Goal: Obtain resource: Obtain resource

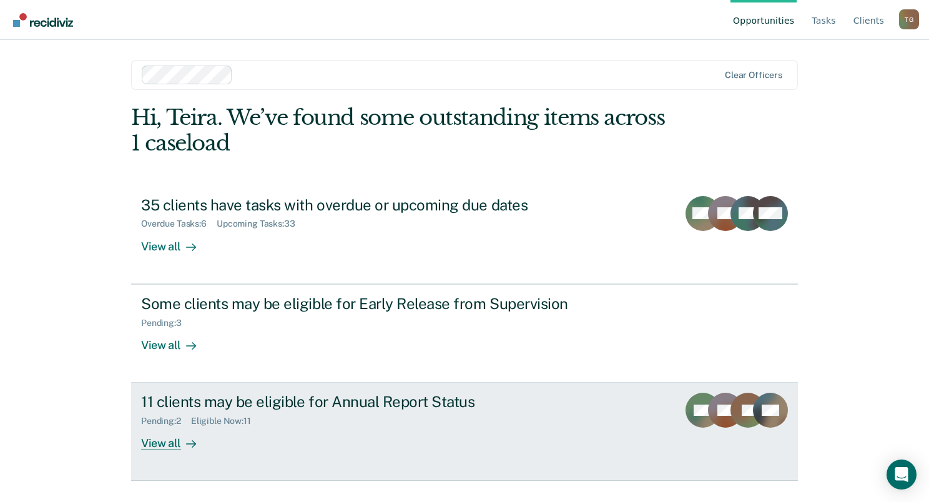
click at [174, 442] on div "View all" at bounding box center [176, 438] width 70 height 24
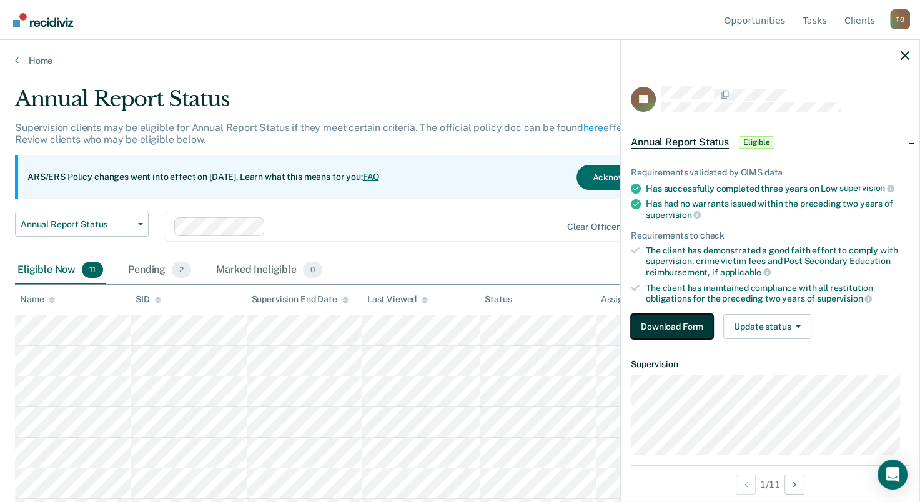
click at [673, 319] on button "Download Form" at bounding box center [672, 326] width 82 height 25
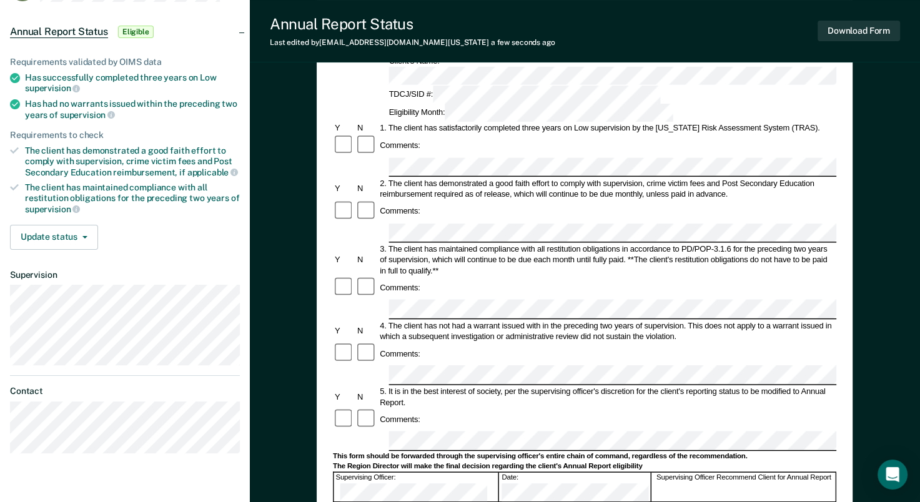
scroll to position [125, 0]
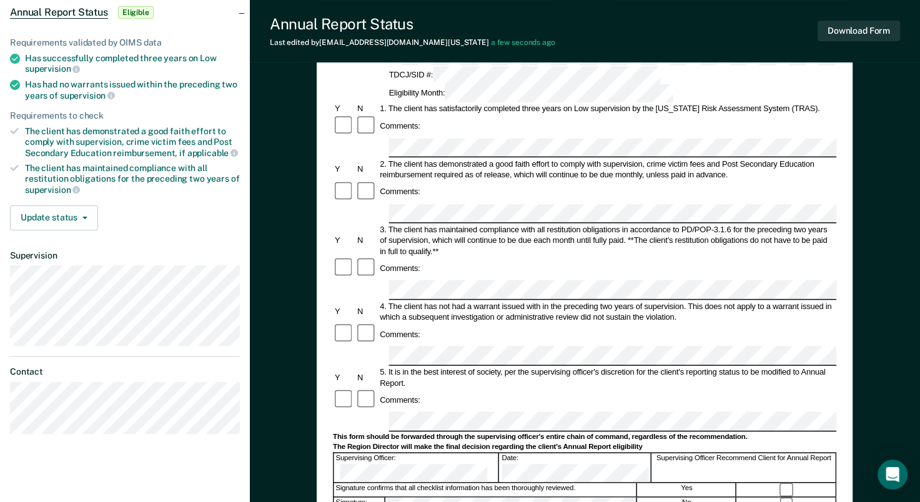
click at [785, 483] on div at bounding box center [786, 489] width 99 height 13
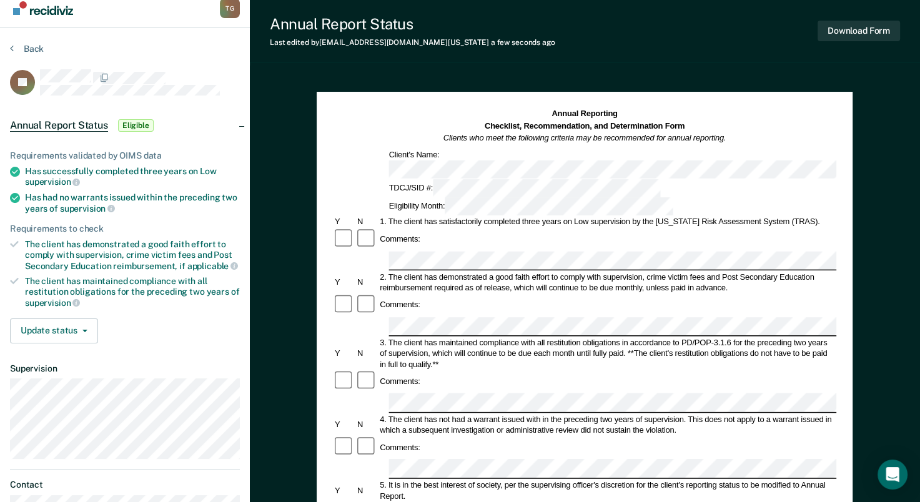
scroll to position [0, 0]
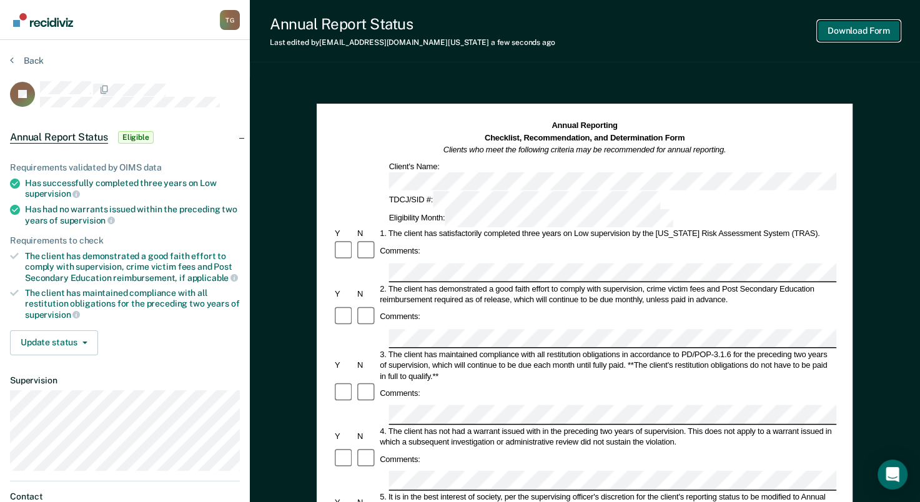
click at [852, 29] on button "Download Form" at bounding box center [858, 31] width 82 height 21
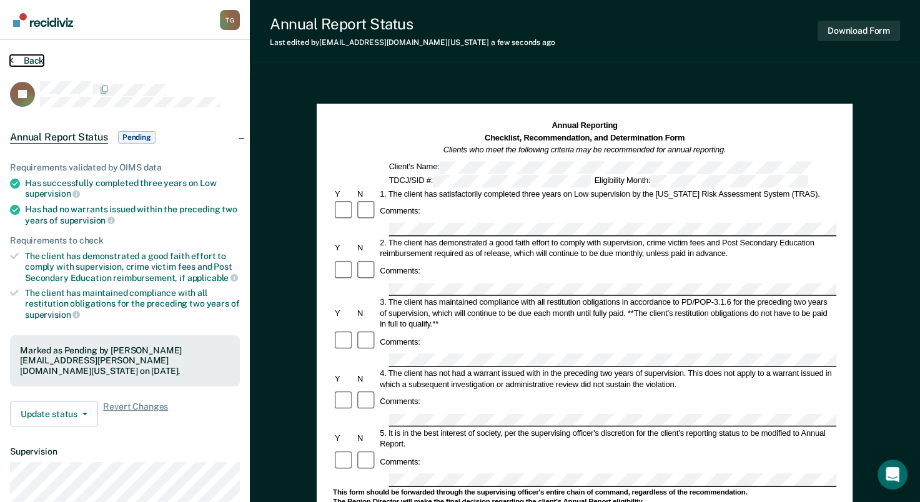
click at [43, 60] on button "Back" at bounding box center [27, 60] width 34 height 11
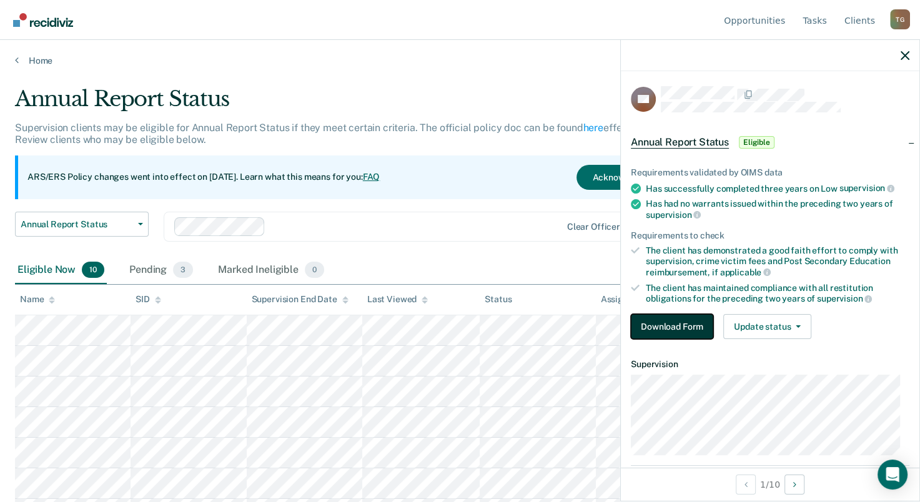
click at [651, 323] on button "Download Form" at bounding box center [672, 326] width 82 height 25
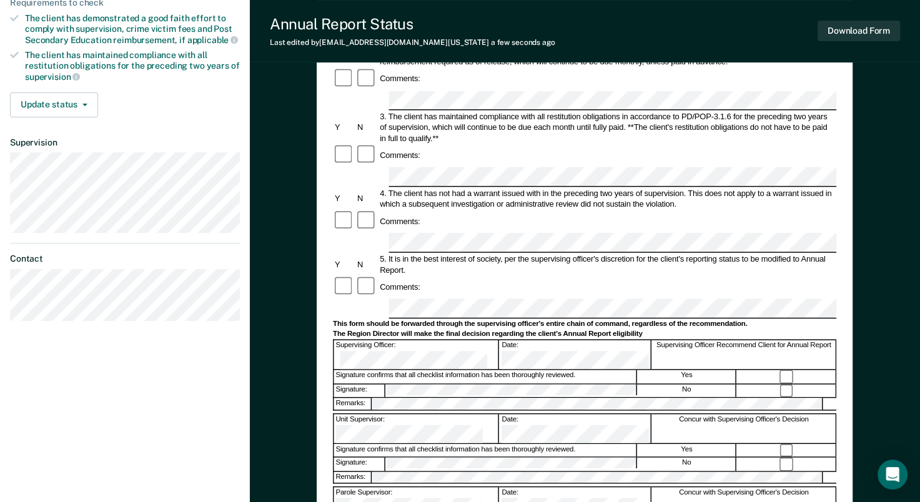
scroll to position [250, 0]
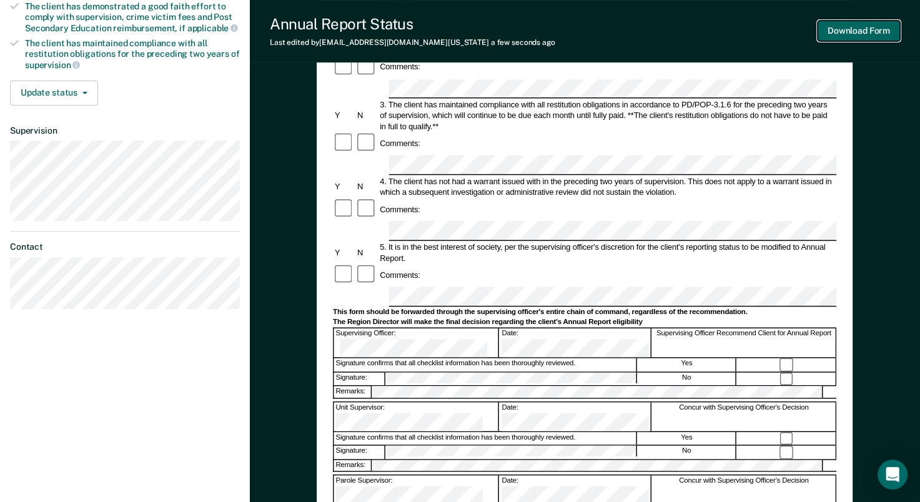
click at [843, 30] on button "Download Form" at bounding box center [858, 31] width 82 height 21
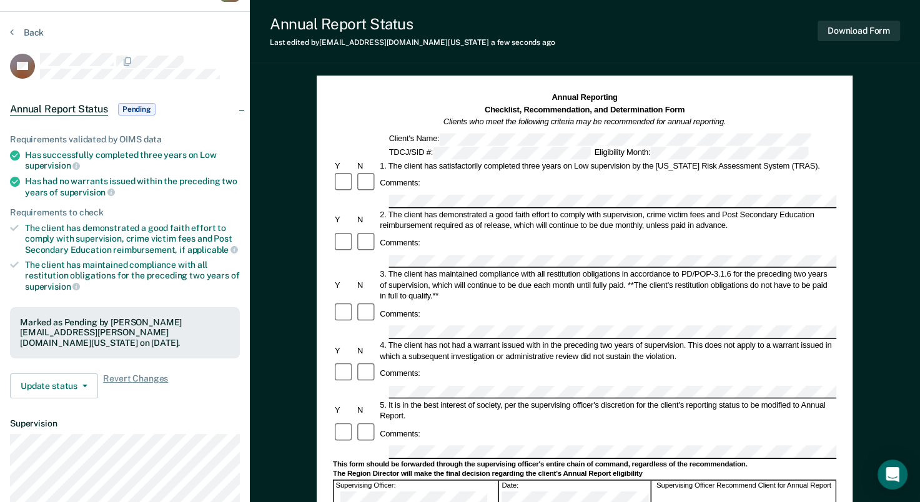
scroll to position [0, 0]
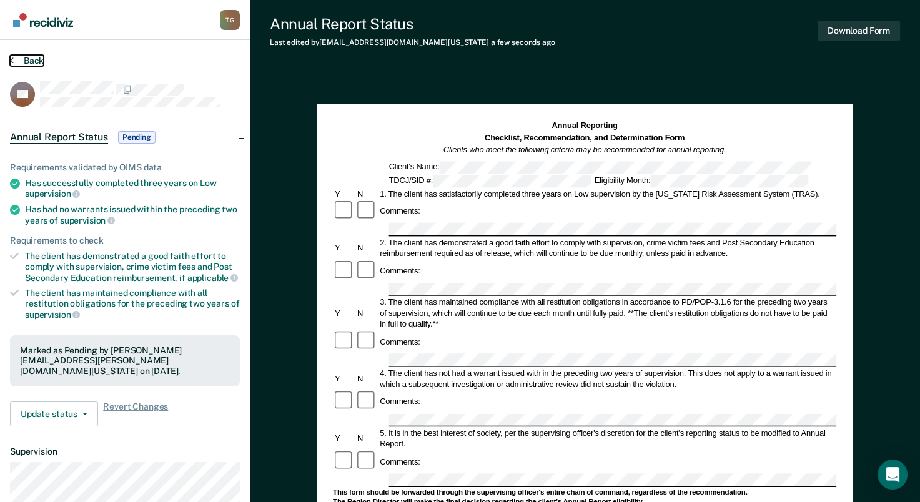
click at [22, 57] on button "Back" at bounding box center [27, 60] width 34 height 11
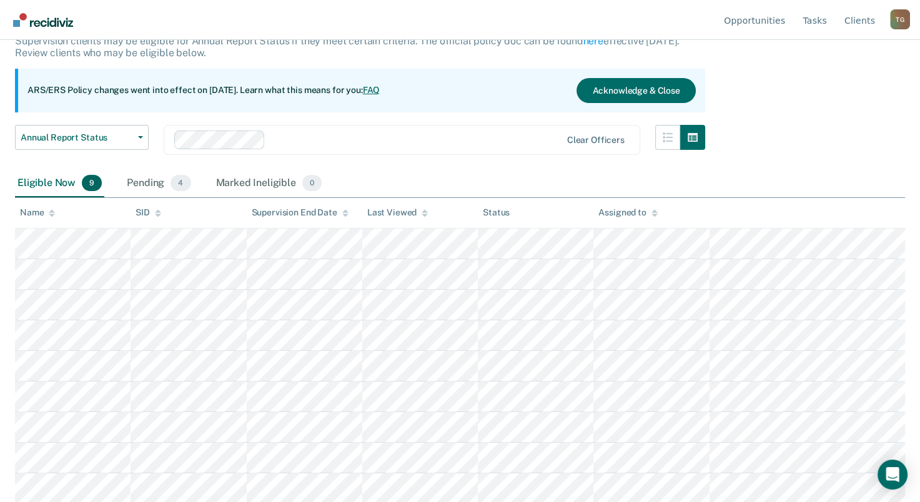
scroll to position [87, 0]
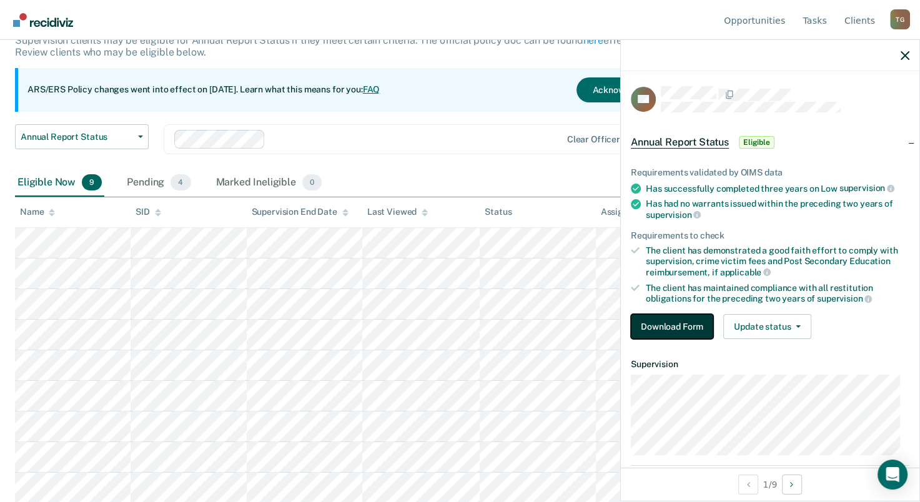
click at [650, 322] on button "Download Form" at bounding box center [672, 326] width 82 height 25
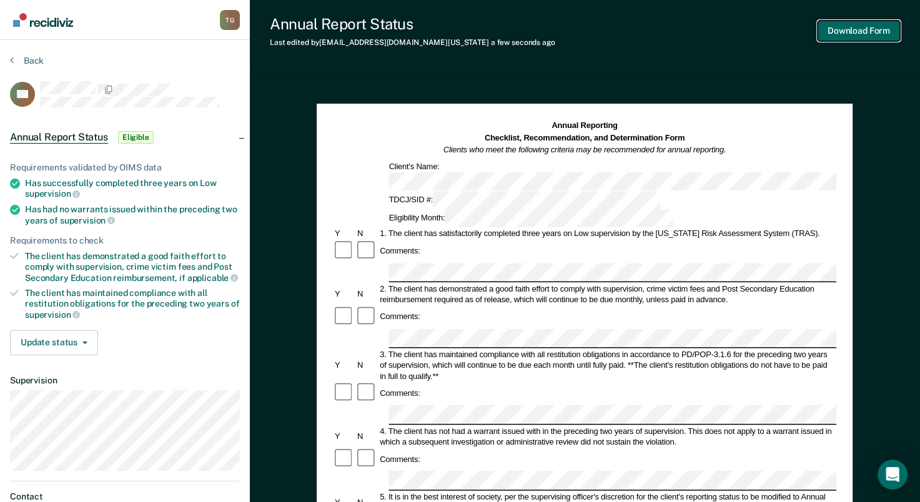
click at [827, 30] on button "Download Form" at bounding box center [858, 31] width 82 height 21
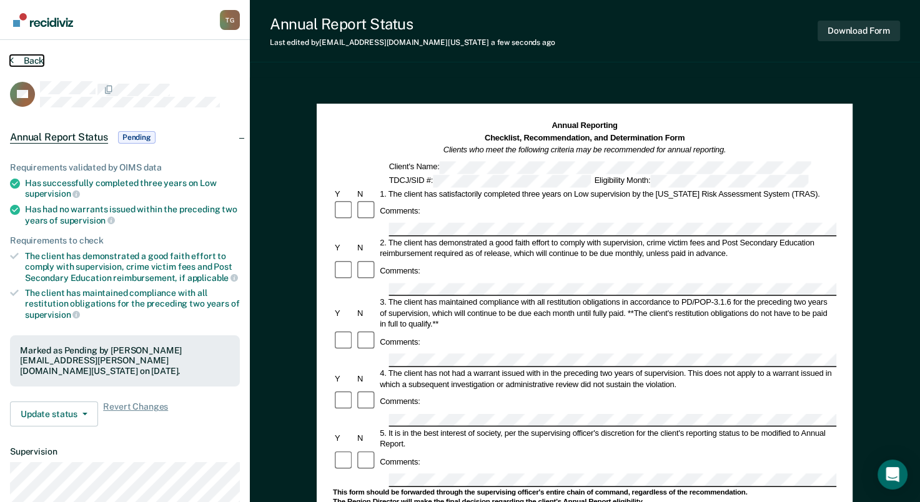
click at [22, 59] on button "Back" at bounding box center [27, 60] width 34 height 11
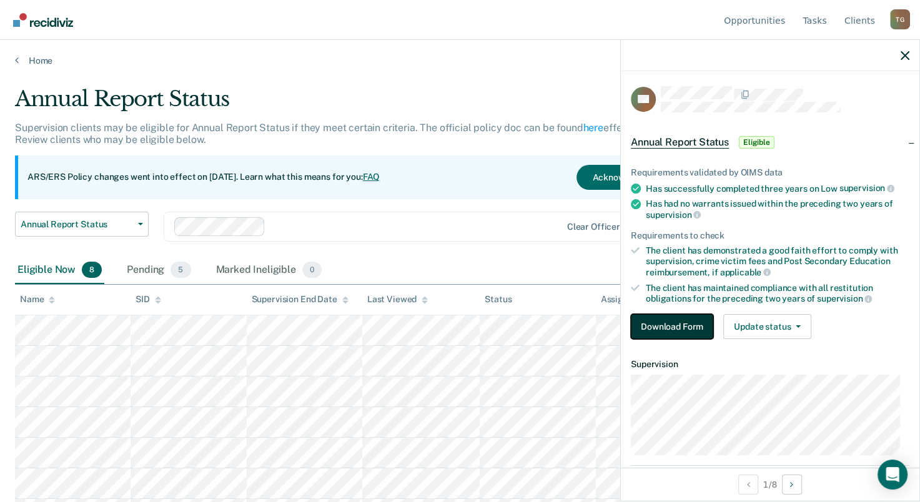
click at [661, 325] on button "Download Form" at bounding box center [672, 326] width 82 height 25
